Goal: Task Accomplishment & Management: Manage account settings

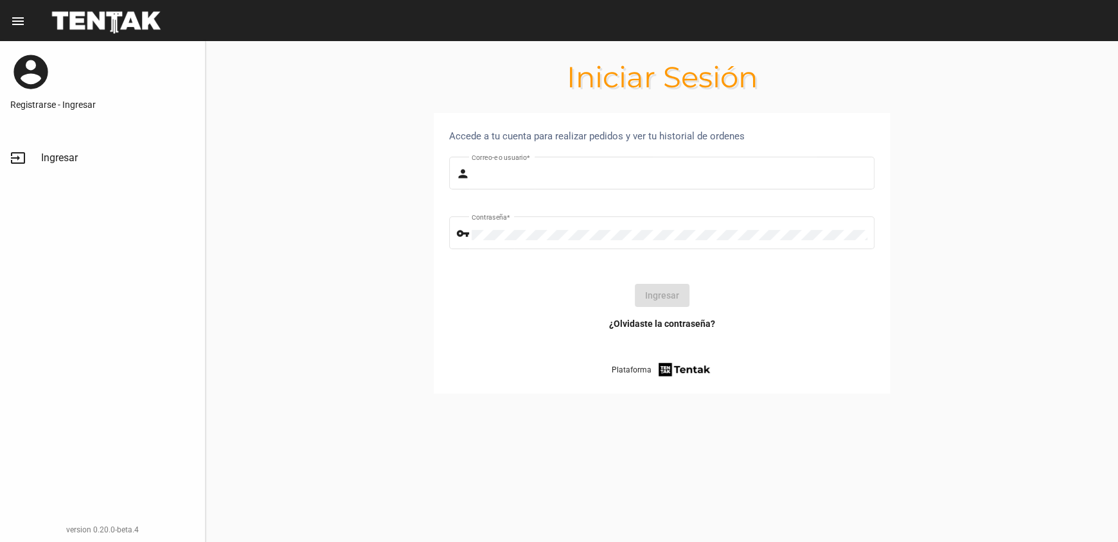
type input "[PERSON_NAME]"
click at [591, 305] on div "Ingresar" at bounding box center [661, 295] width 405 height 23
click at [648, 301] on button "Ingresar" at bounding box center [662, 295] width 55 height 23
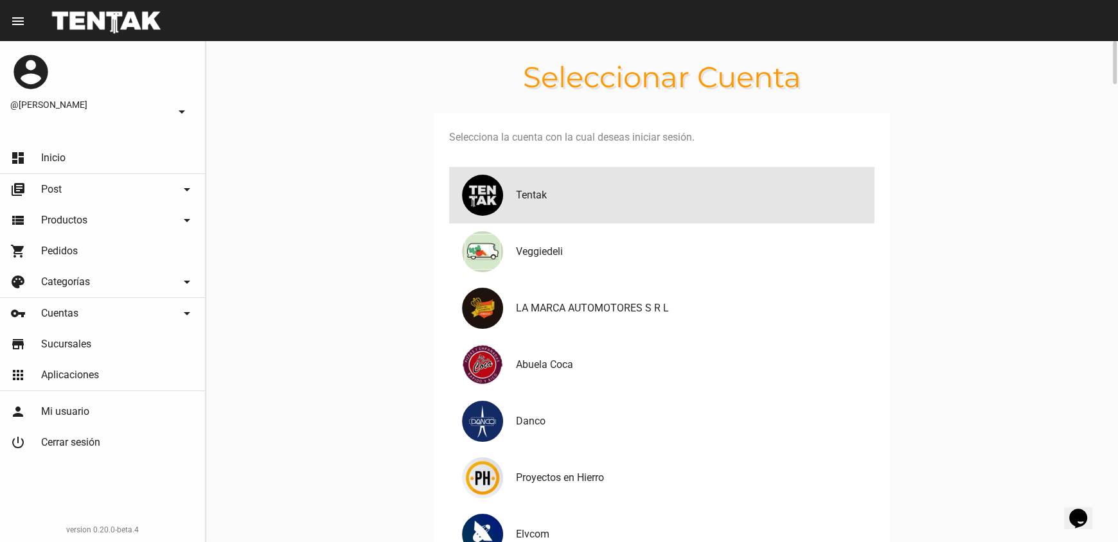
click at [553, 191] on h4 "Tentak" at bounding box center [690, 195] width 348 height 15
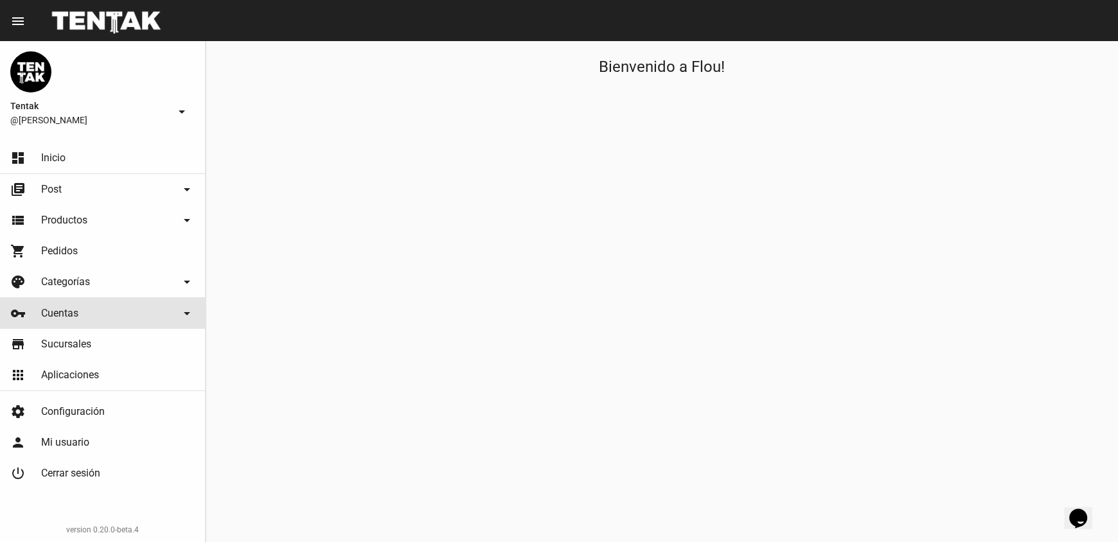
click at [40, 320] on link "vpn_key Cuentas arrow_drop_down" at bounding box center [102, 313] width 205 height 31
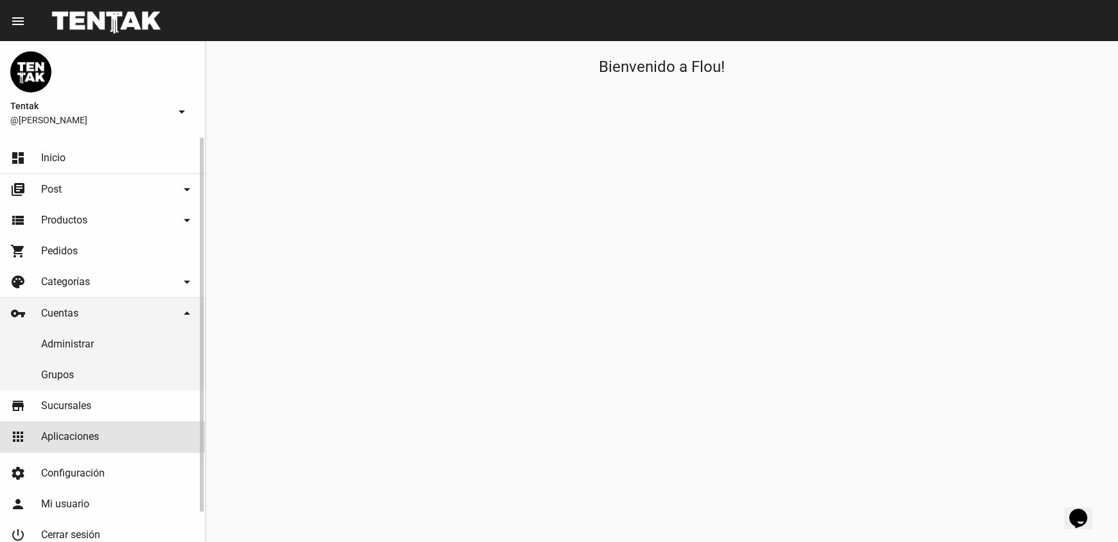
click at [97, 450] on link "apps Aplicaciones" at bounding box center [102, 437] width 205 height 31
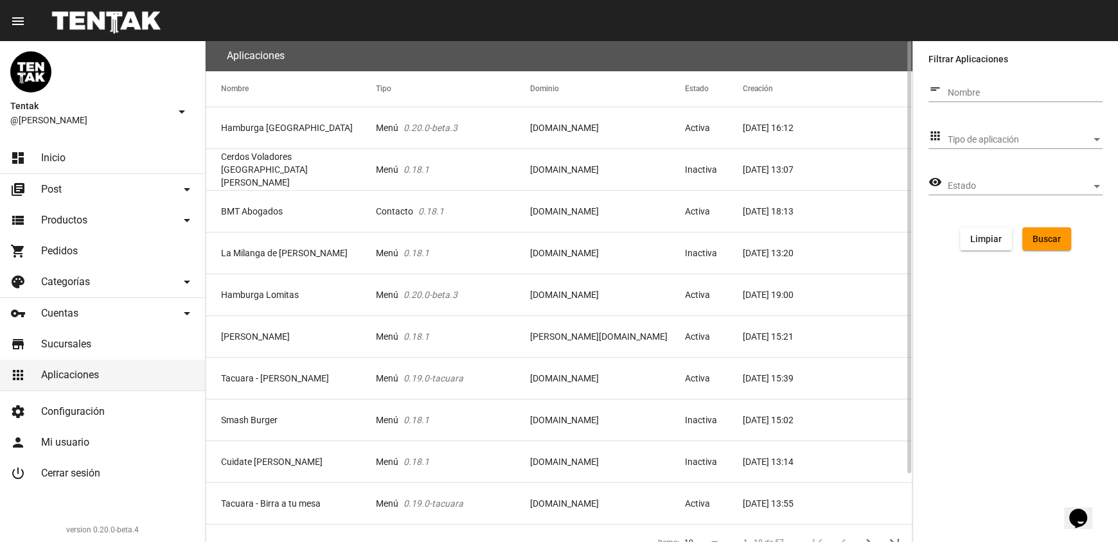
click at [952, 85] on div "Nombre" at bounding box center [1025, 89] width 155 height 25
type input "bon [PERSON_NAME]"
click button "Buscar" at bounding box center [1046, 238] width 49 height 23
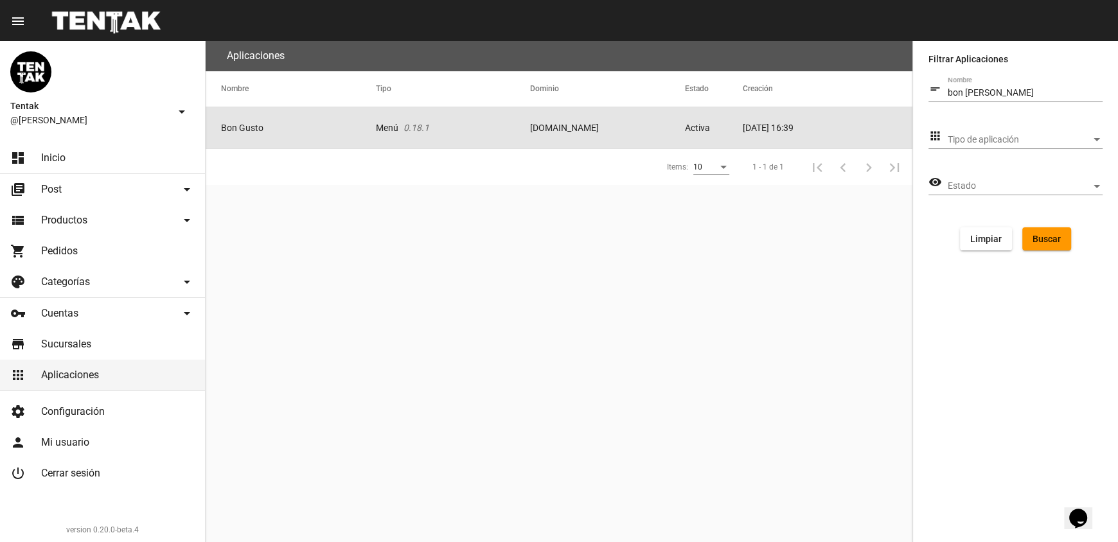
click at [332, 131] on mat-cell "Bon Gusto" at bounding box center [291, 127] width 170 height 41
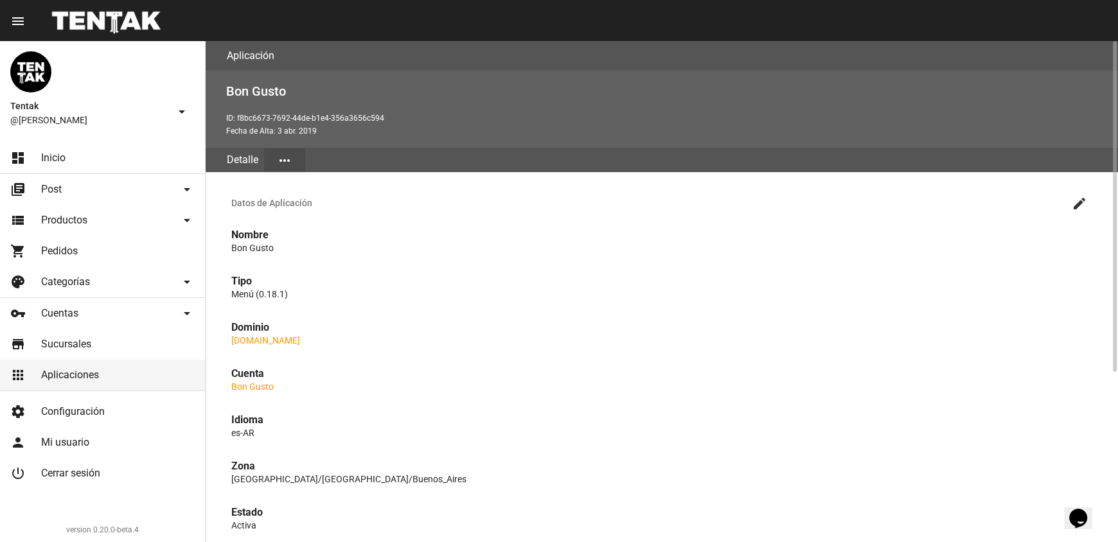
click at [1073, 204] on mat-icon "create" at bounding box center [1079, 203] width 15 height 15
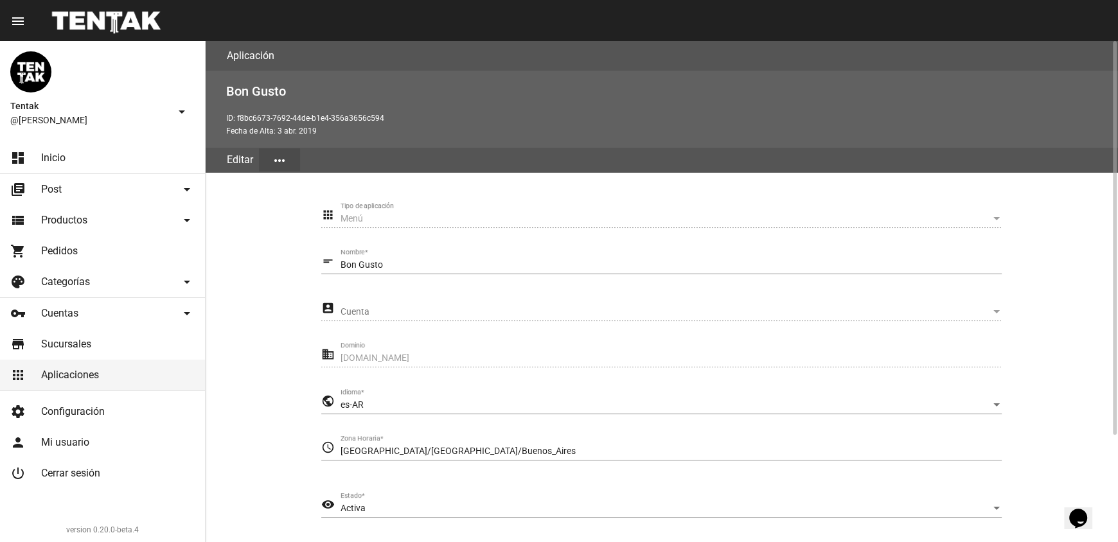
scroll to position [136, 0]
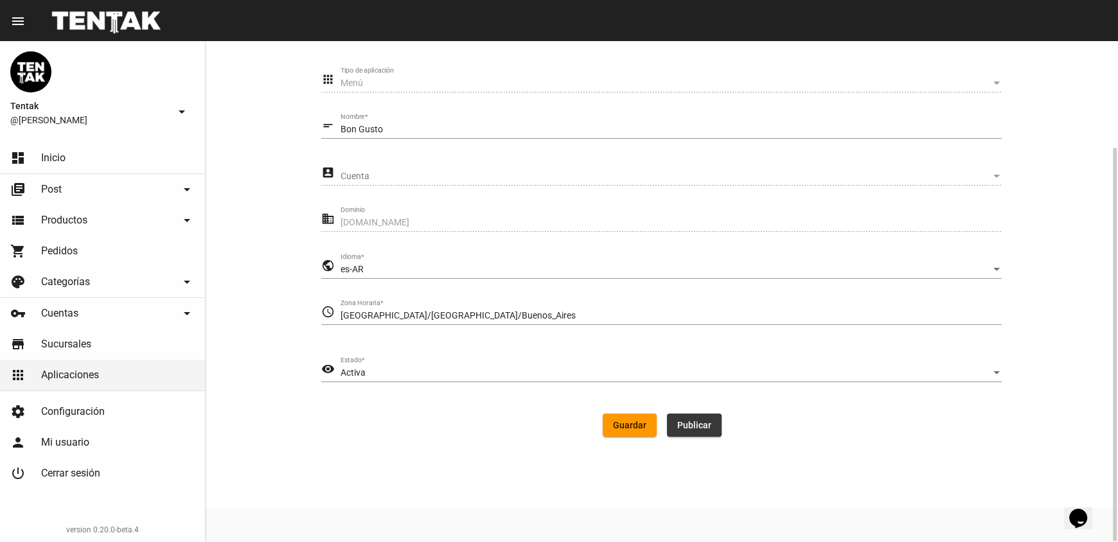
click at [686, 427] on span "Publicar" at bounding box center [694, 425] width 34 height 10
